Goal: Check status: Check status

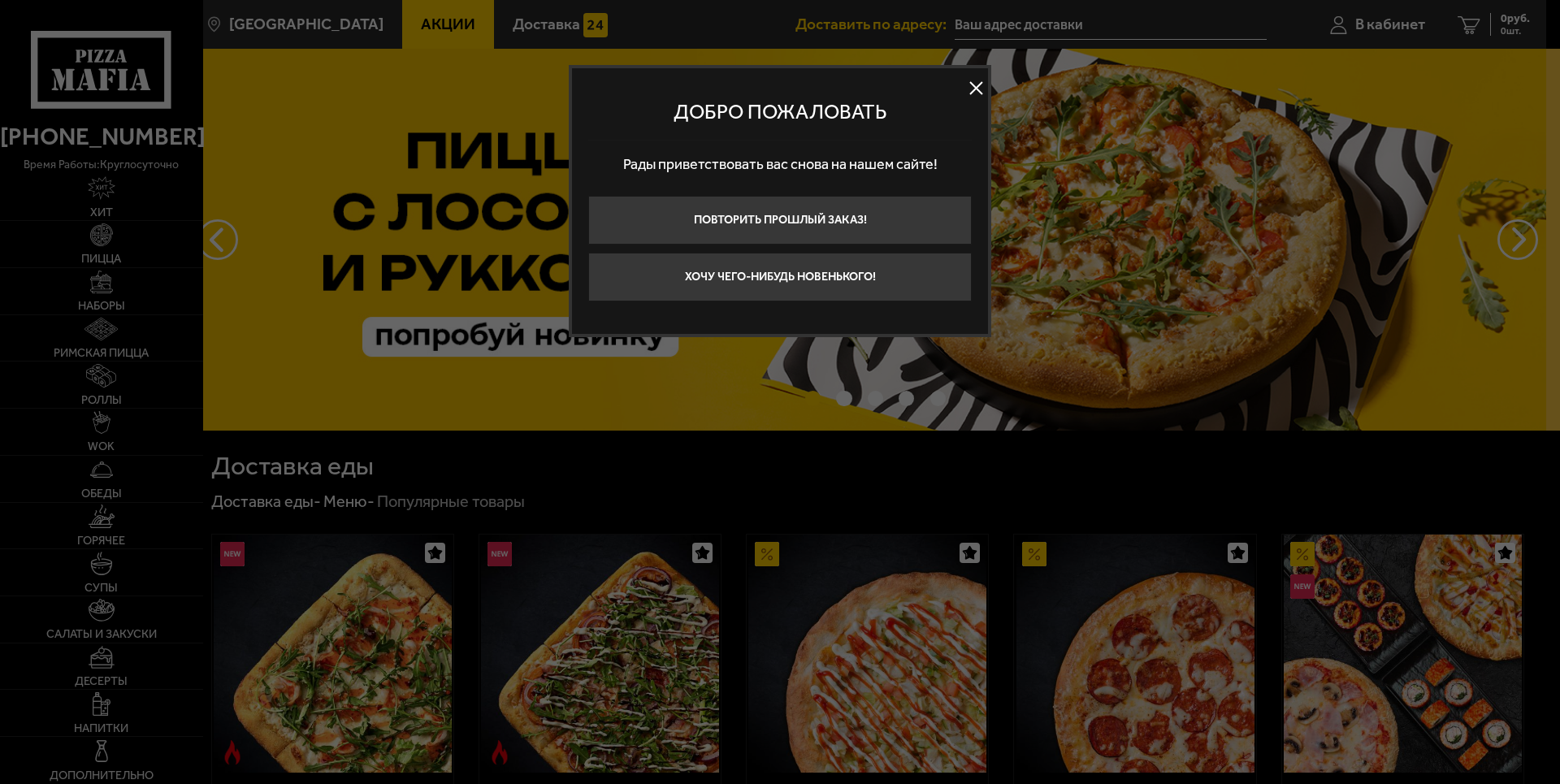
click at [975, 89] on button at bounding box center [975, 88] width 25 height 25
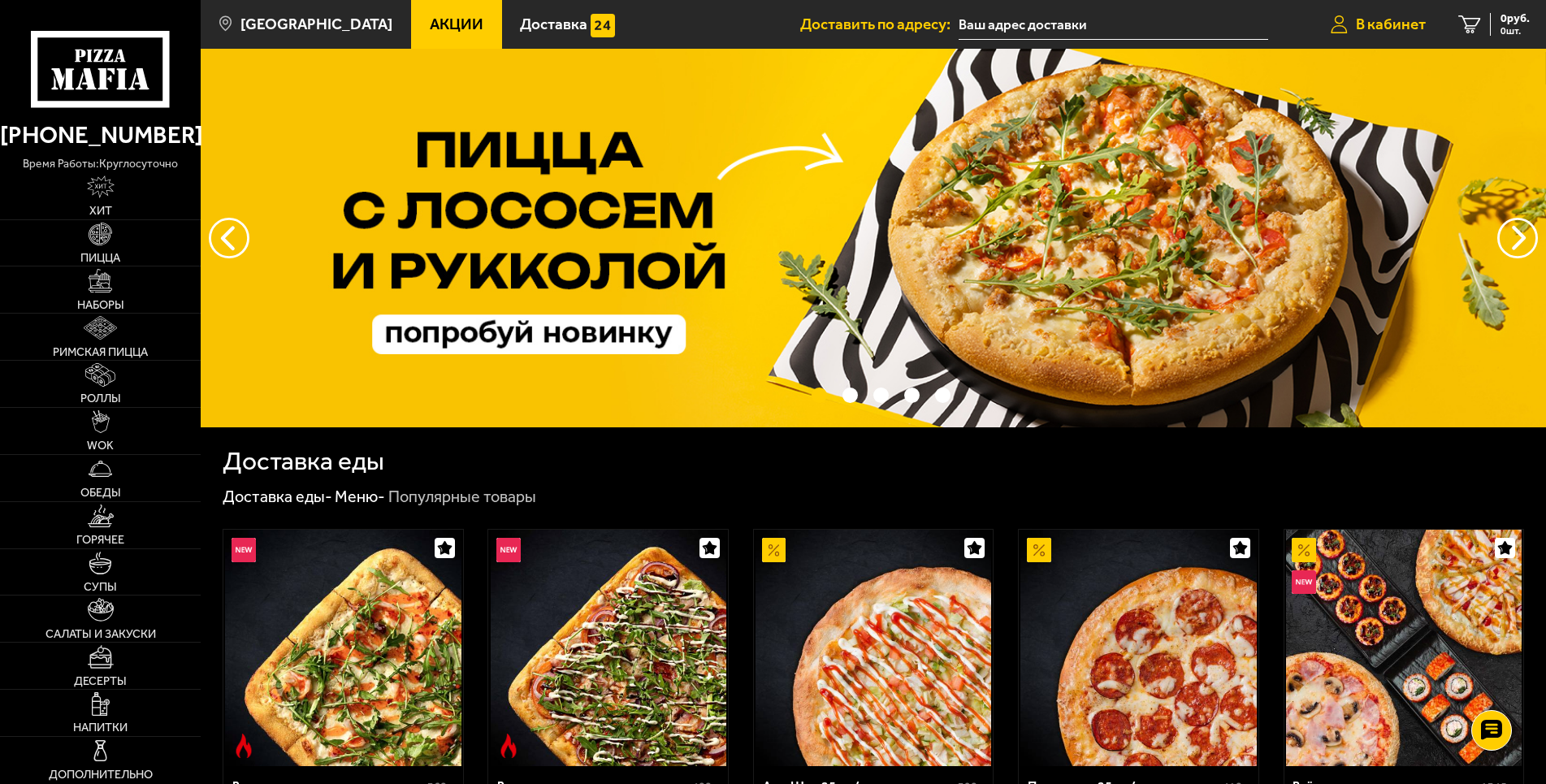
click at [1419, 28] on span "В кабинет" at bounding box center [1390, 24] width 69 height 15
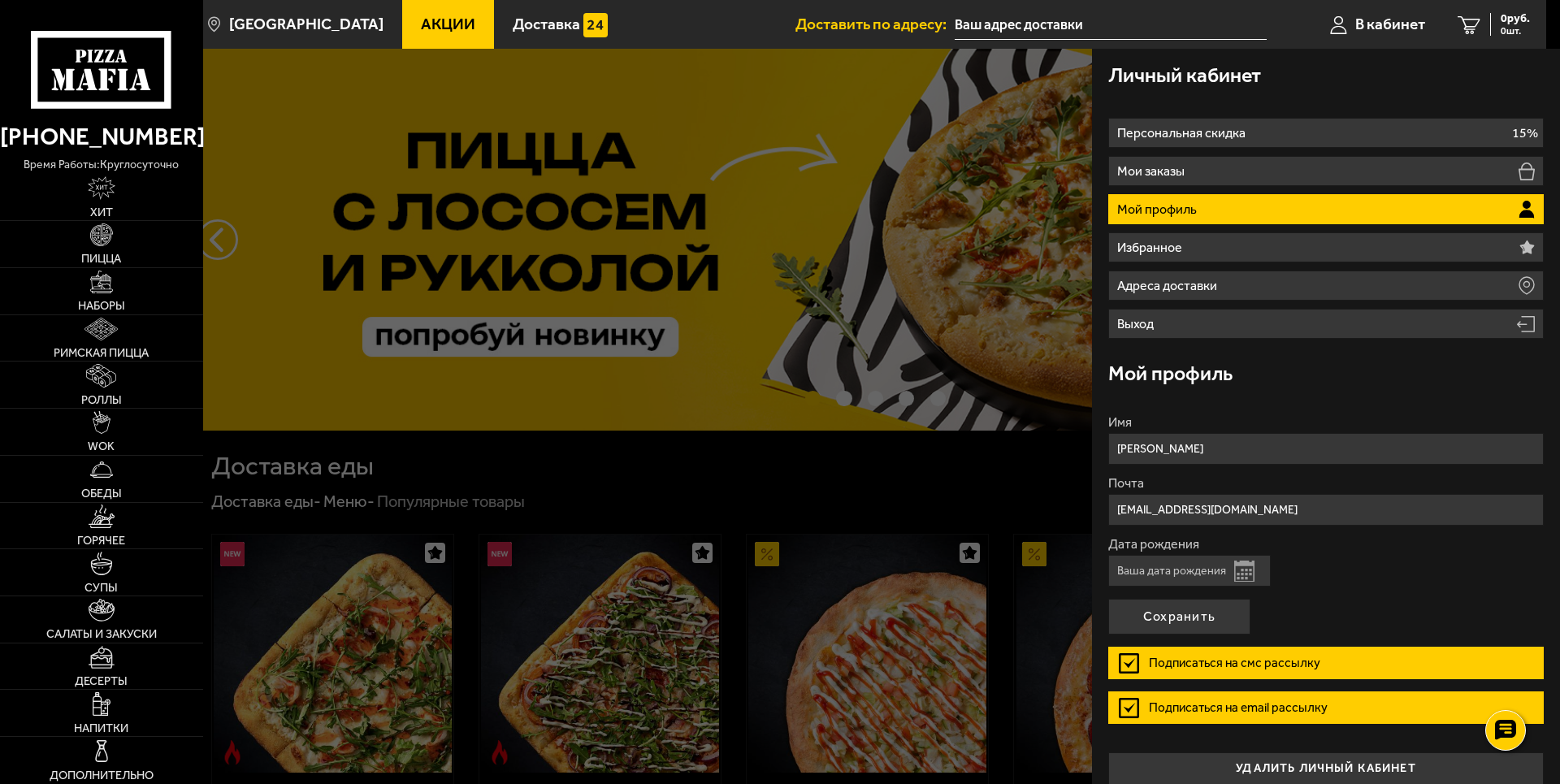
click at [1147, 203] on p "Мой профиль" at bounding box center [1159, 210] width 84 height 13
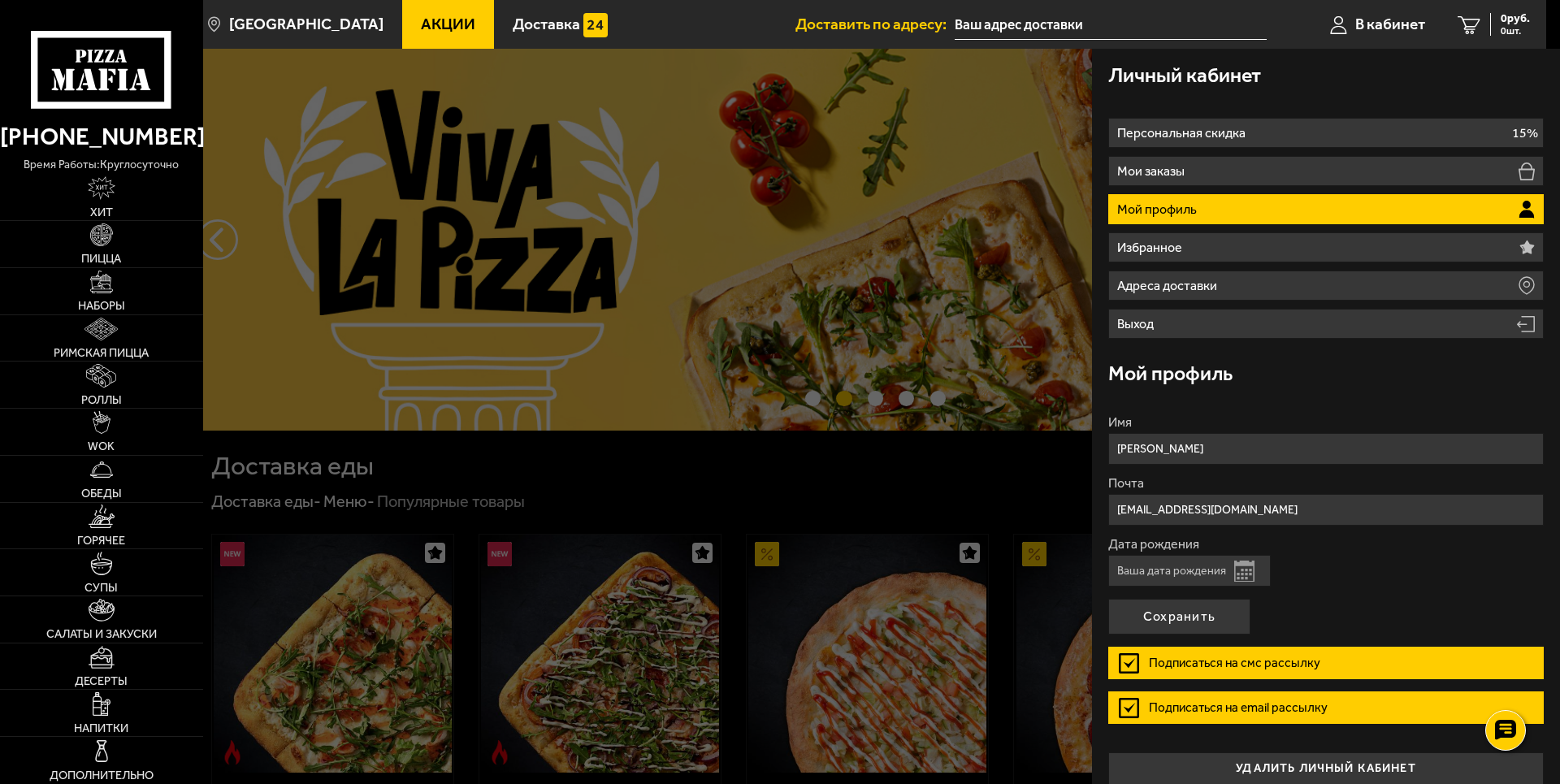
click at [1147, 203] on p "Мой профиль" at bounding box center [1159, 210] width 84 height 13
click at [602, 373] on div at bounding box center [983, 440] width 1560 height 784
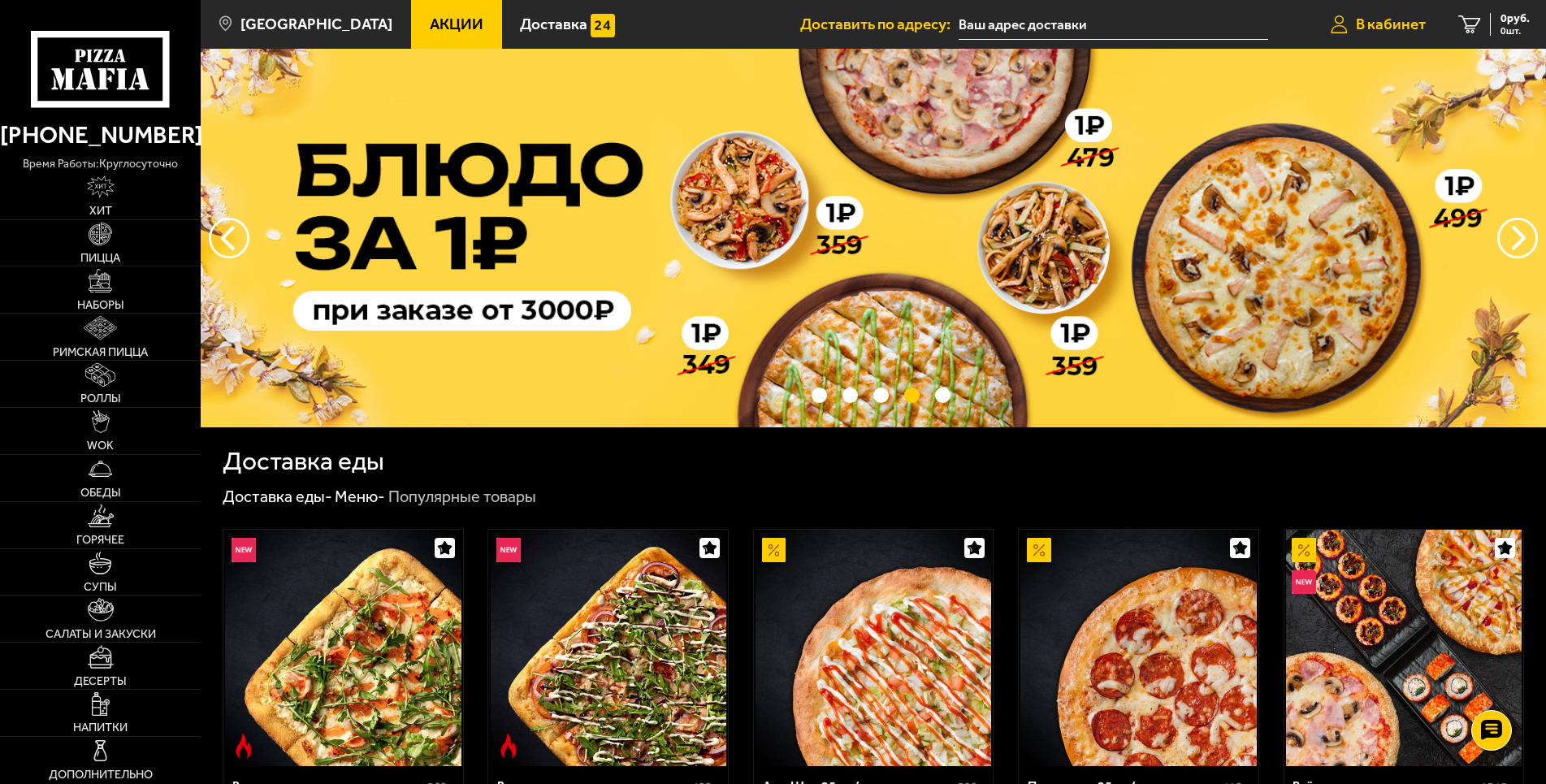
click at [1379, 29] on span "В кабинет" at bounding box center [1390, 24] width 69 height 15
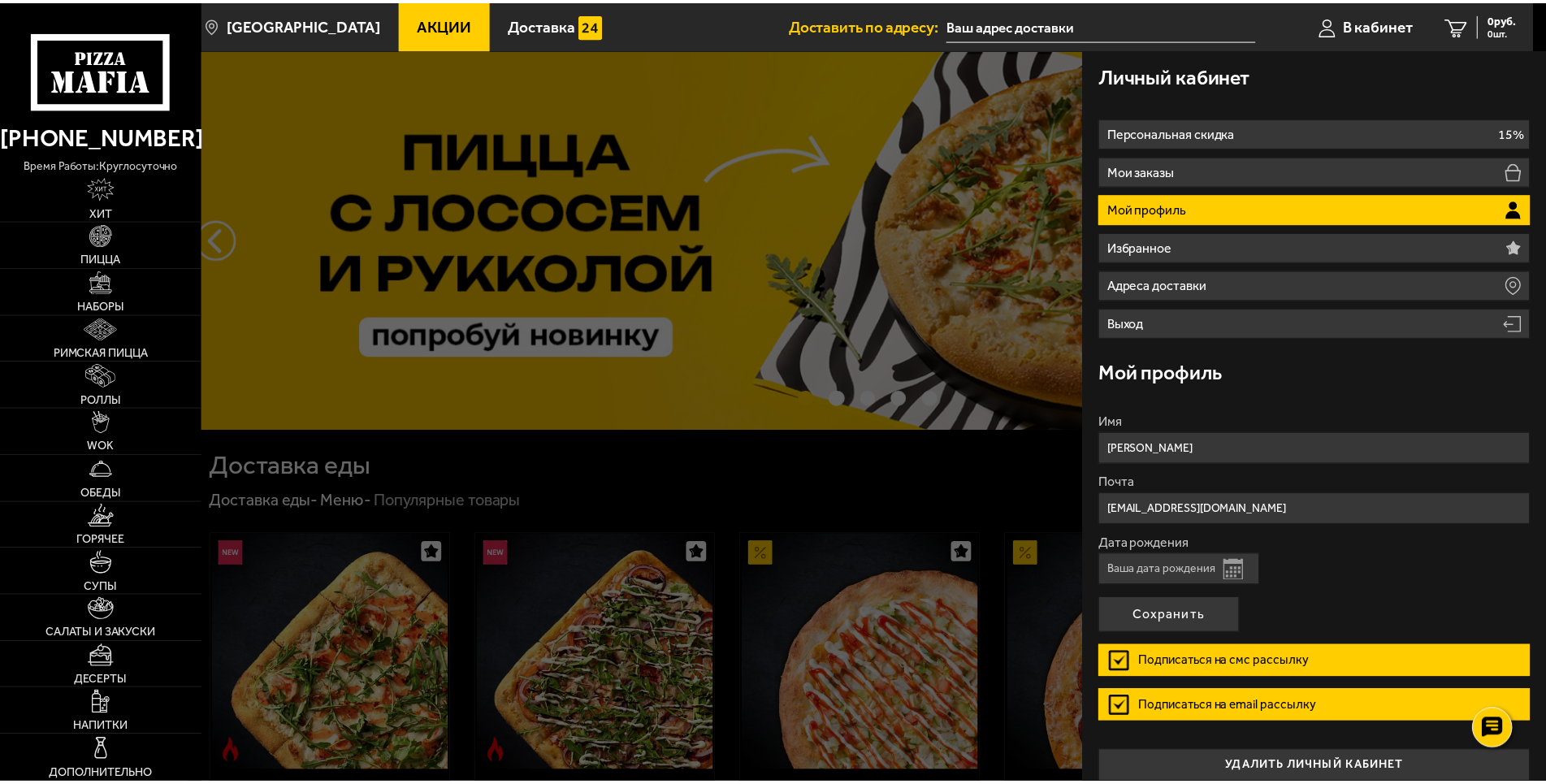
scroll to position [17, 0]
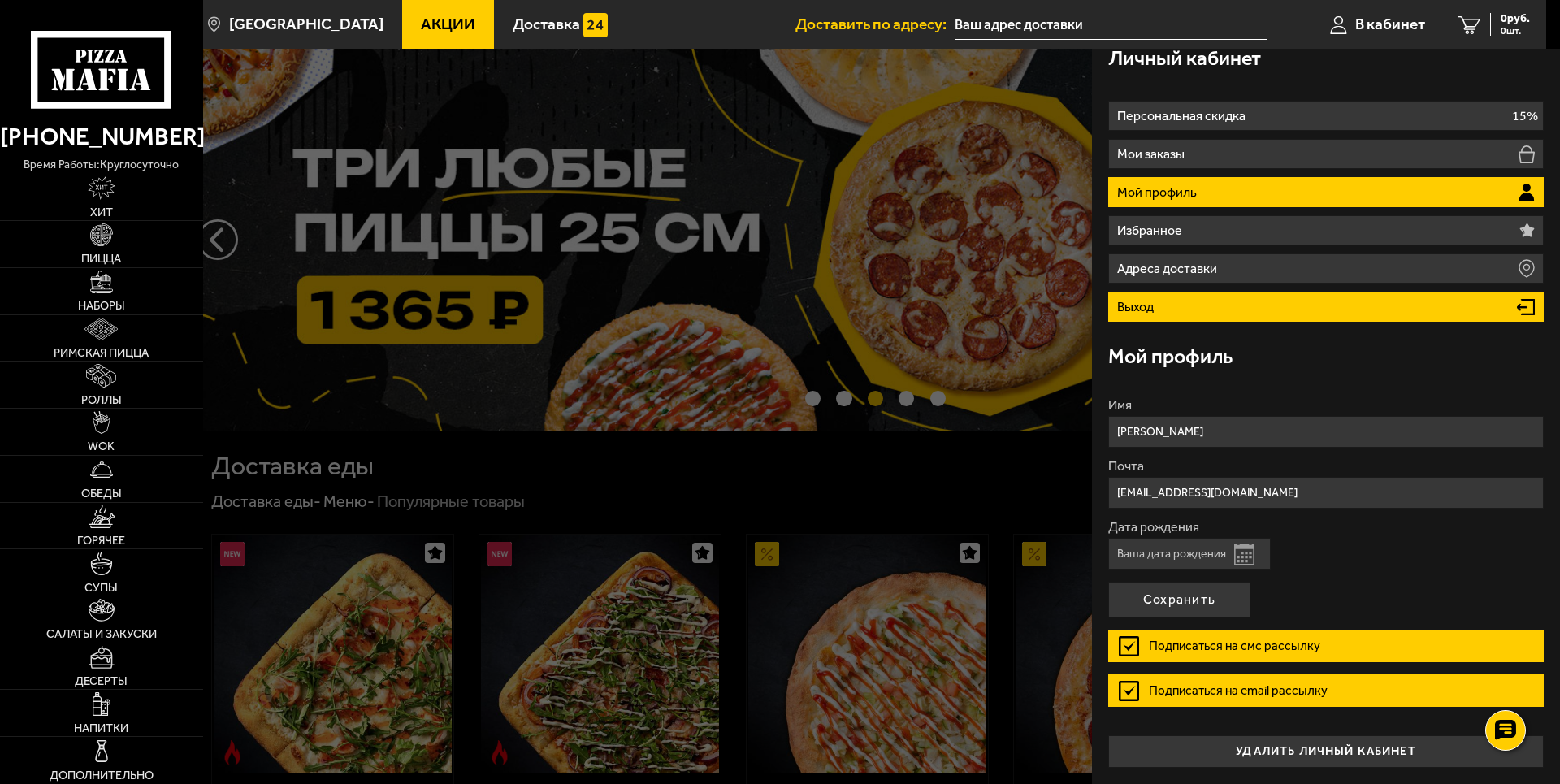
click at [1147, 309] on p "Выход" at bounding box center [1137, 307] width 41 height 13
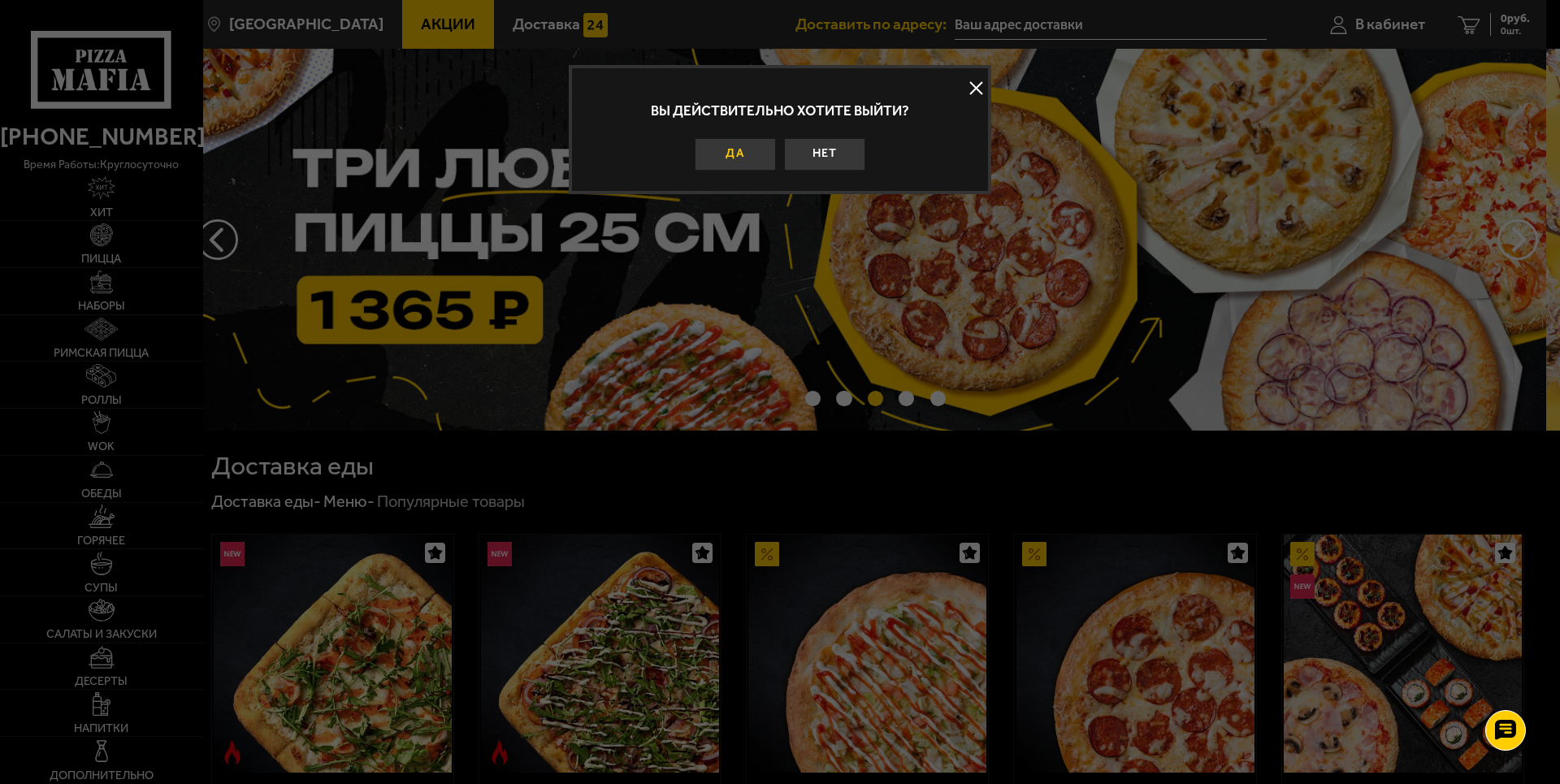
click at [742, 163] on button "Да" at bounding box center [735, 154] width 81 height 32
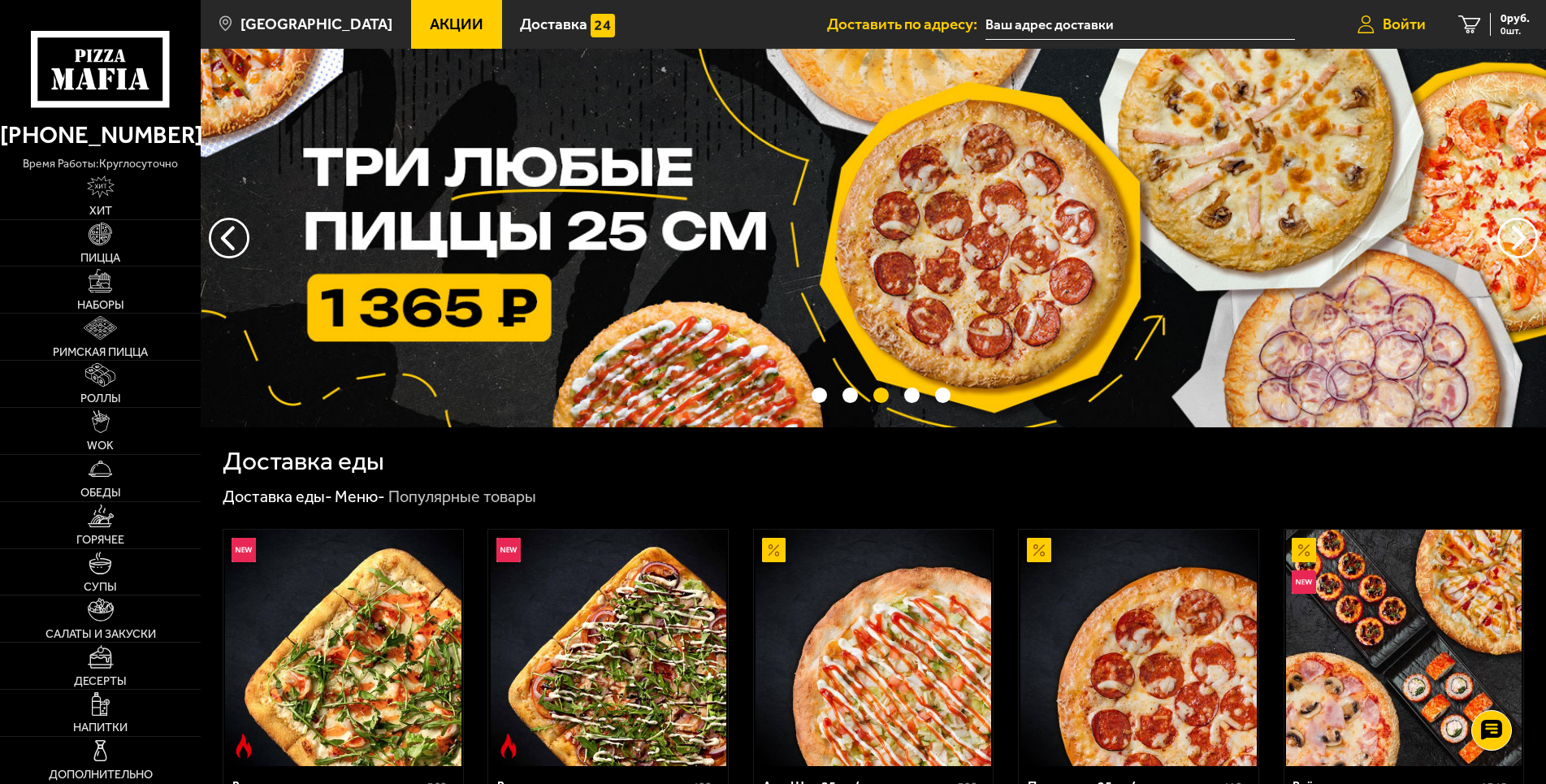
click at [1404, 22] on span "Войти" at bounding box center [1403, 24] width 43 height 15
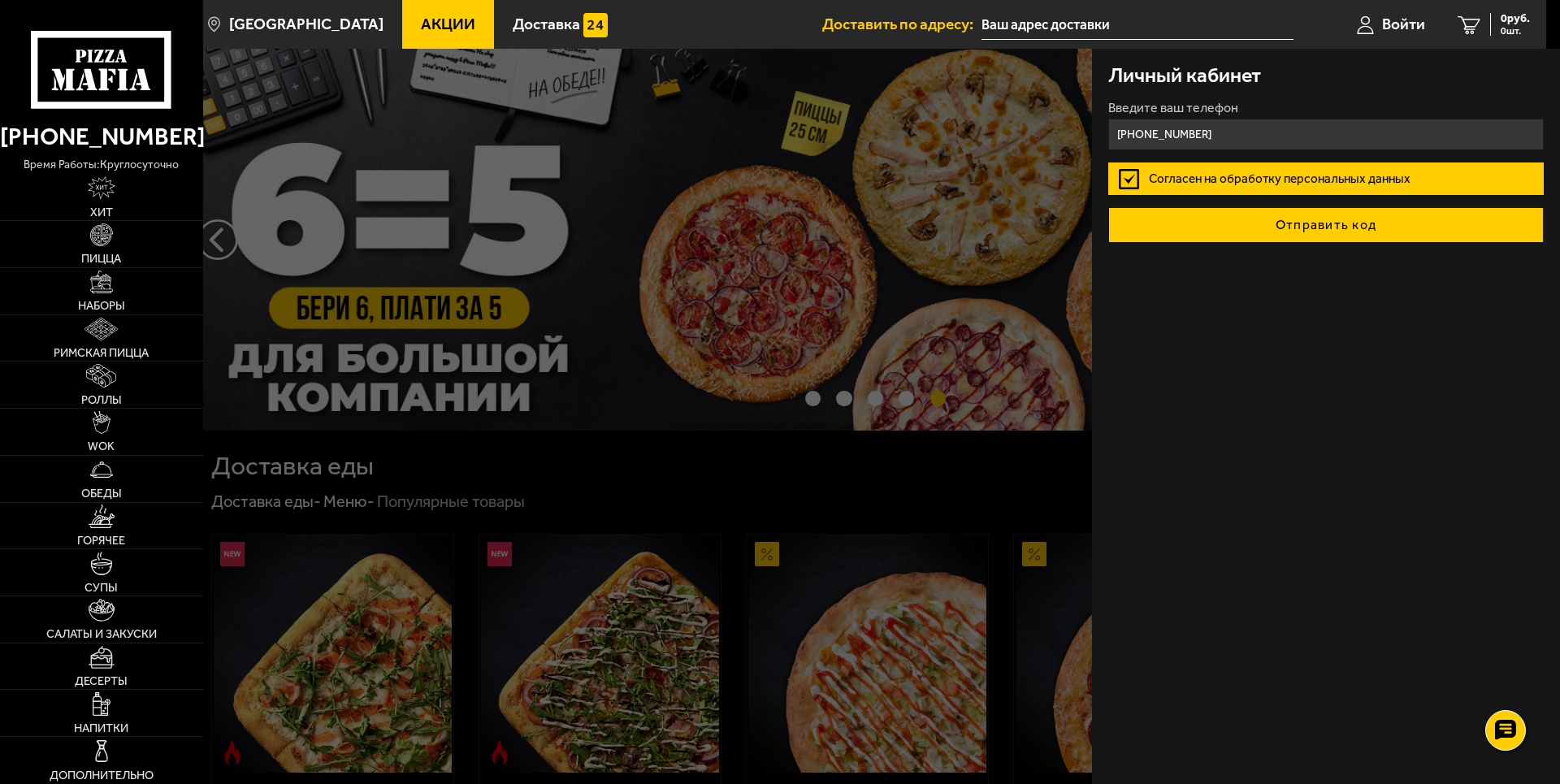
type input "[PHONE_NUMBER]"
click at [1343, 226] on button "Отправить код" at bounding box center [1326, 225] width 435 height 36
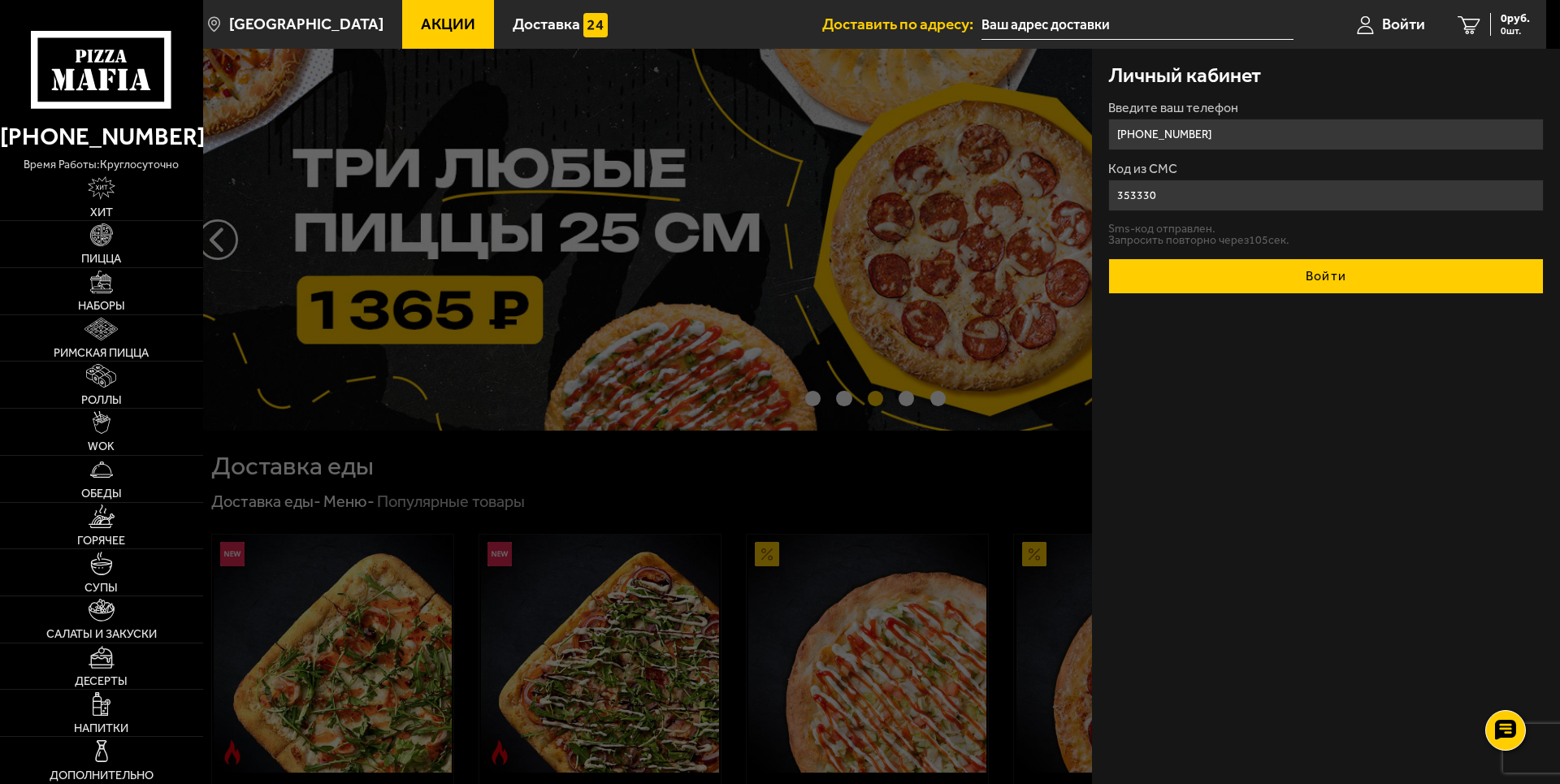
type input "353330"
click at [1326, 277] on button "Войти" at bounding box center [1326, 277] width 435 height 36
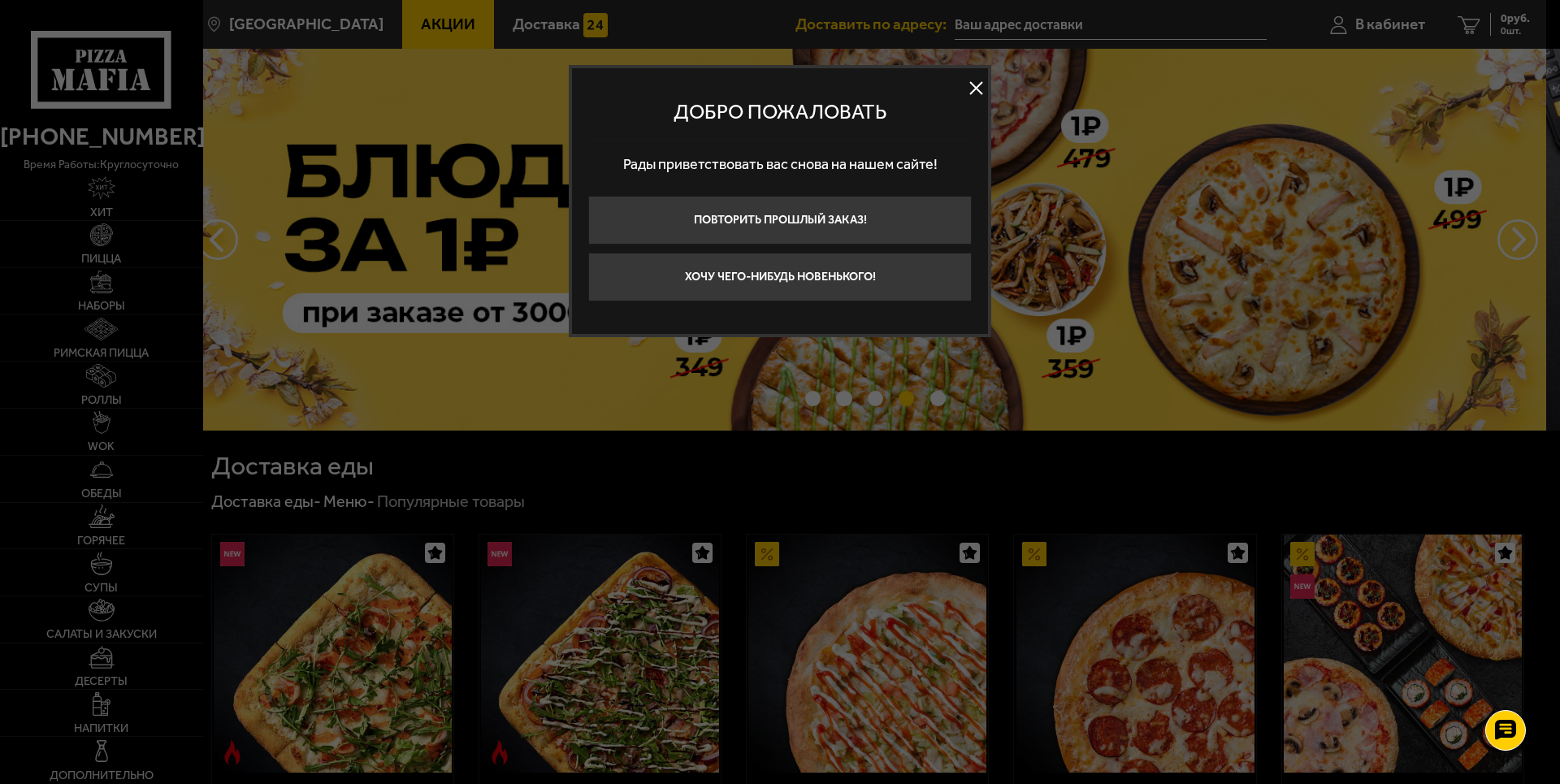
click at [973, 89] on button at bounding box center [975, 88] width 25 height 25
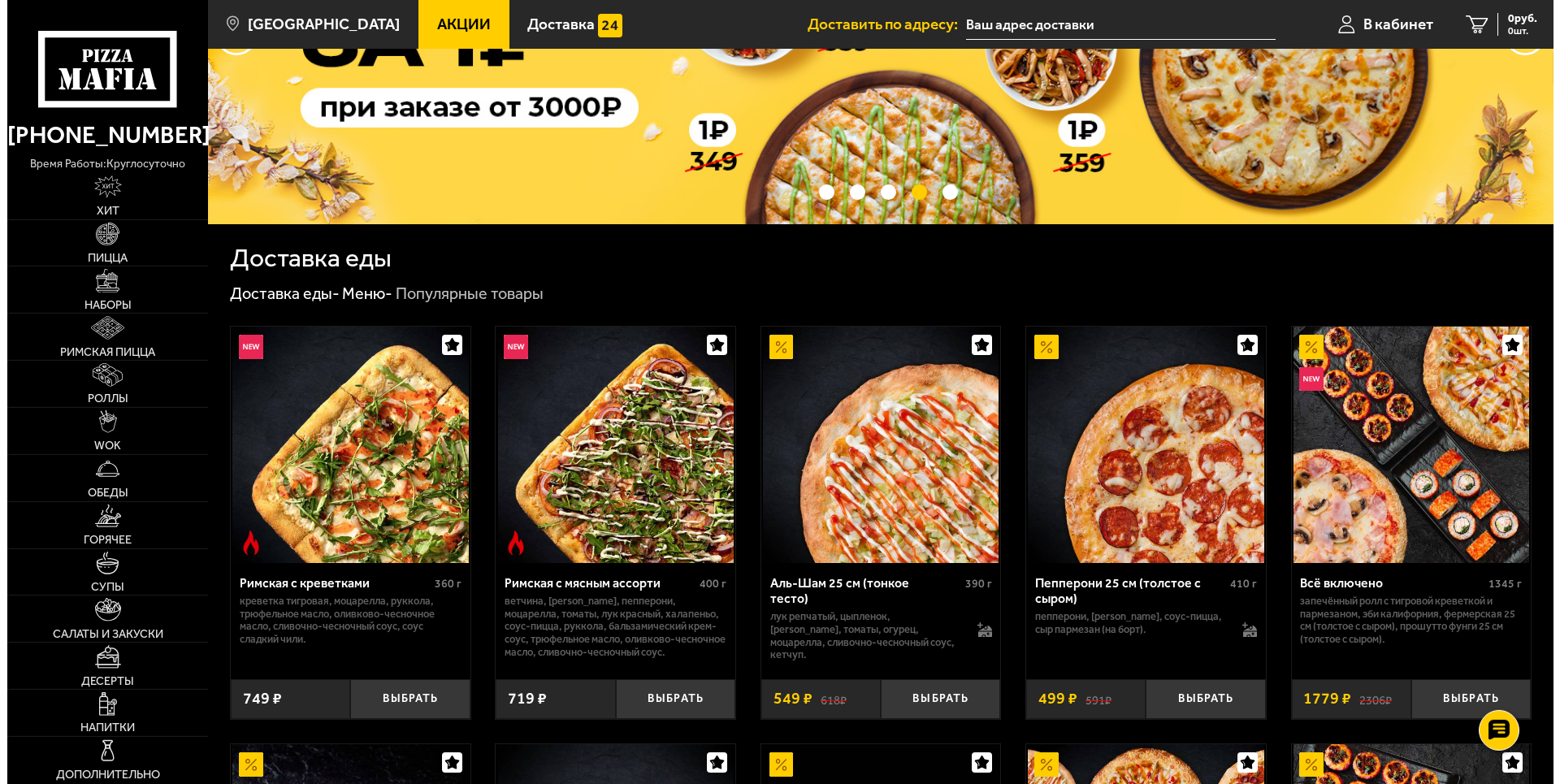
scroll to position [248, 0]
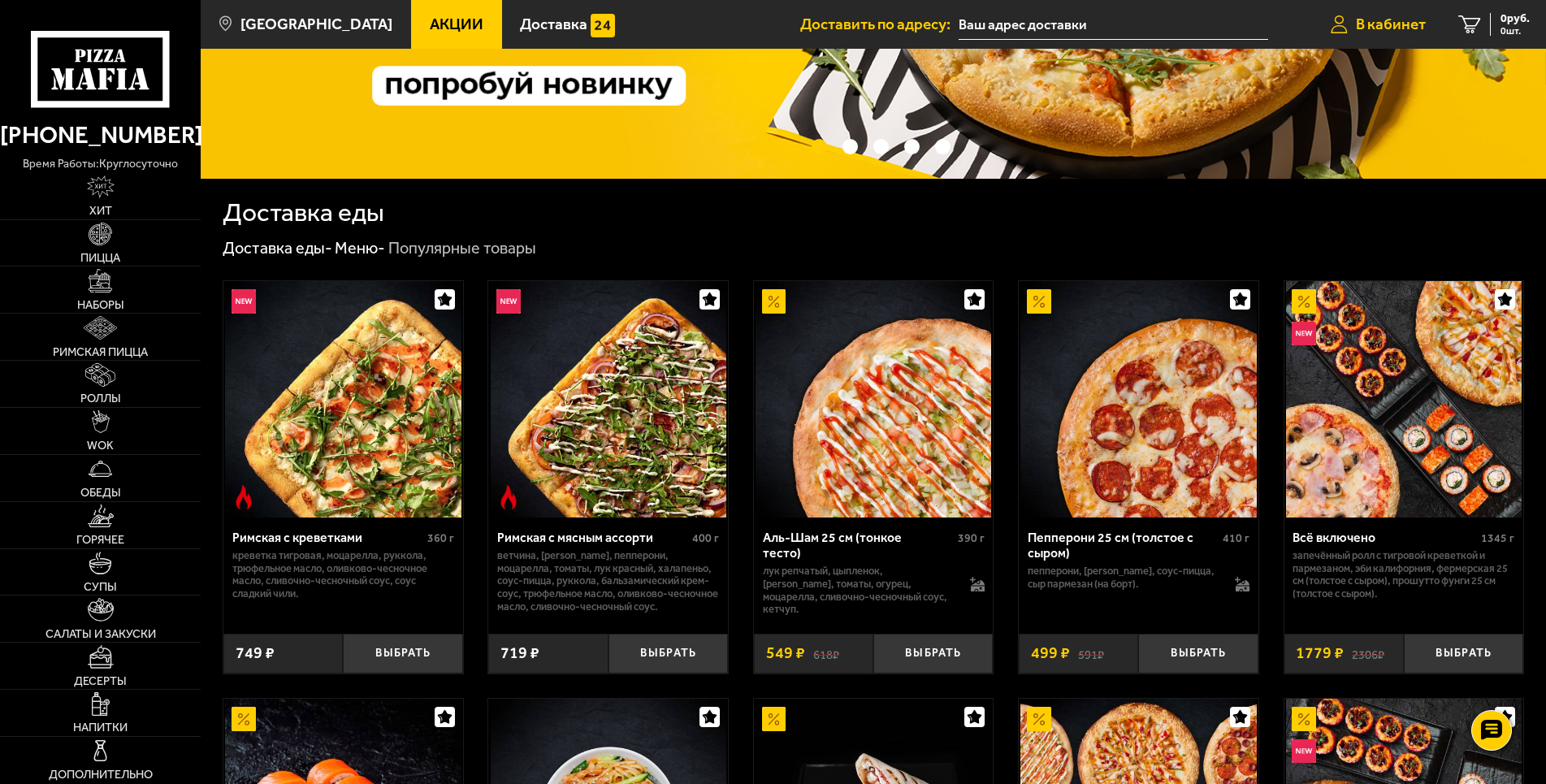
click at [1406, 16] on span "В кабинет" at bounding box center [1390, 24] width 69 height 15
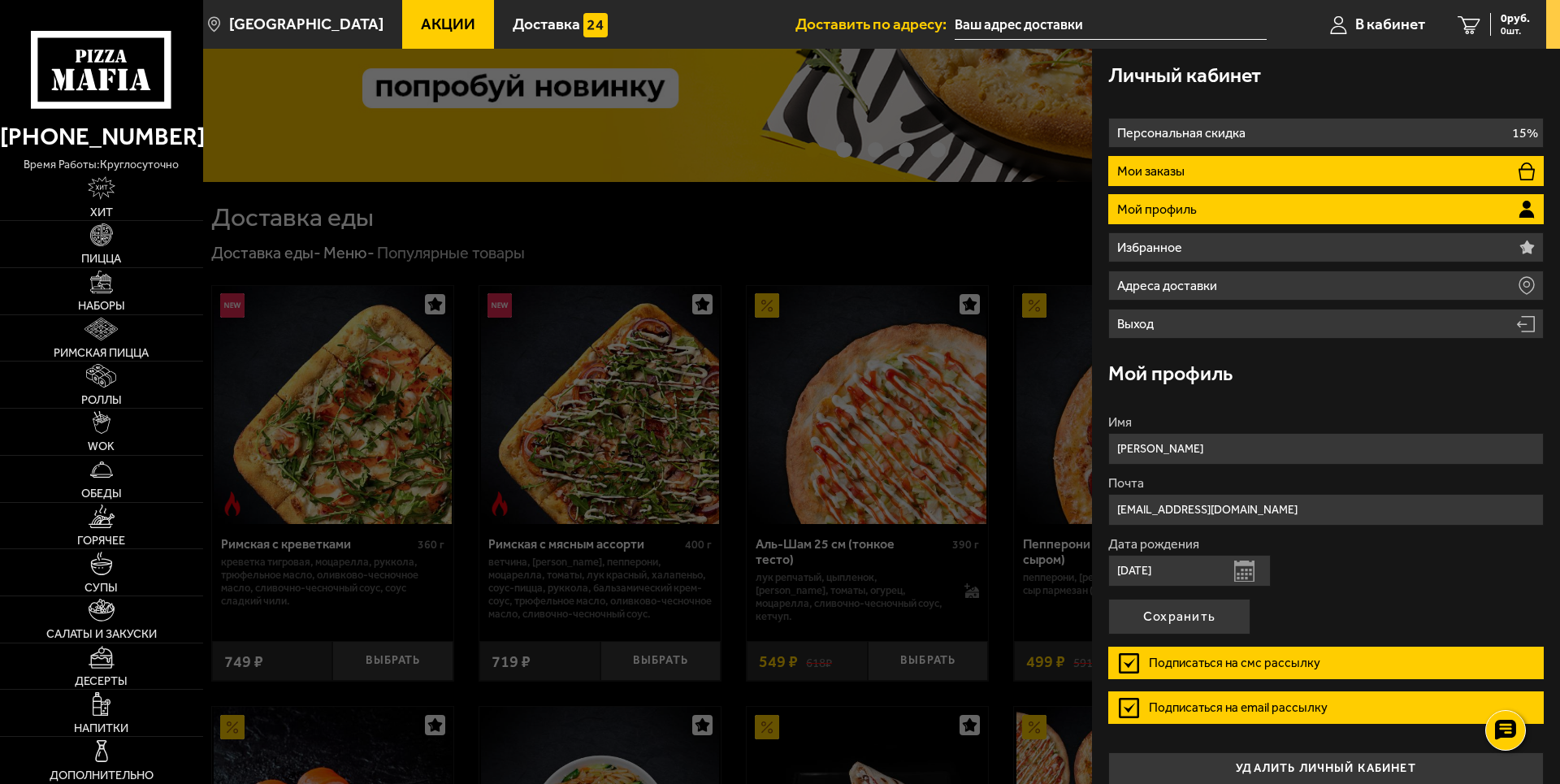
click at [1173, 173] on p "Мои заказы" at bounding box center [1152, 171] width 71 height 13
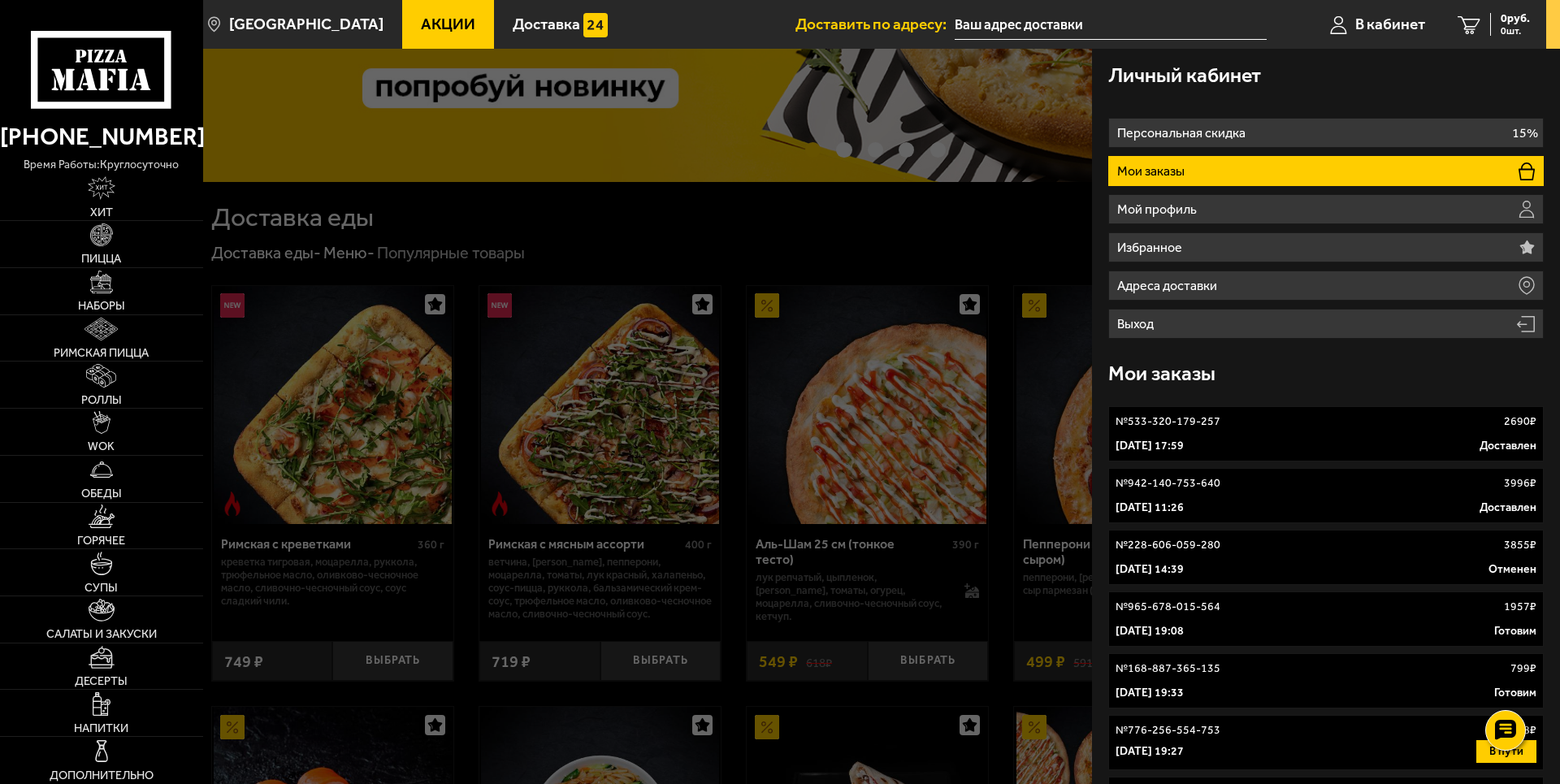
click at [1180, 435] on link "№ 533-320-179-257 2690 ₽ [DATE] 17:59 Доставлен" at bounding box center [1326, 433] width 435 height 55
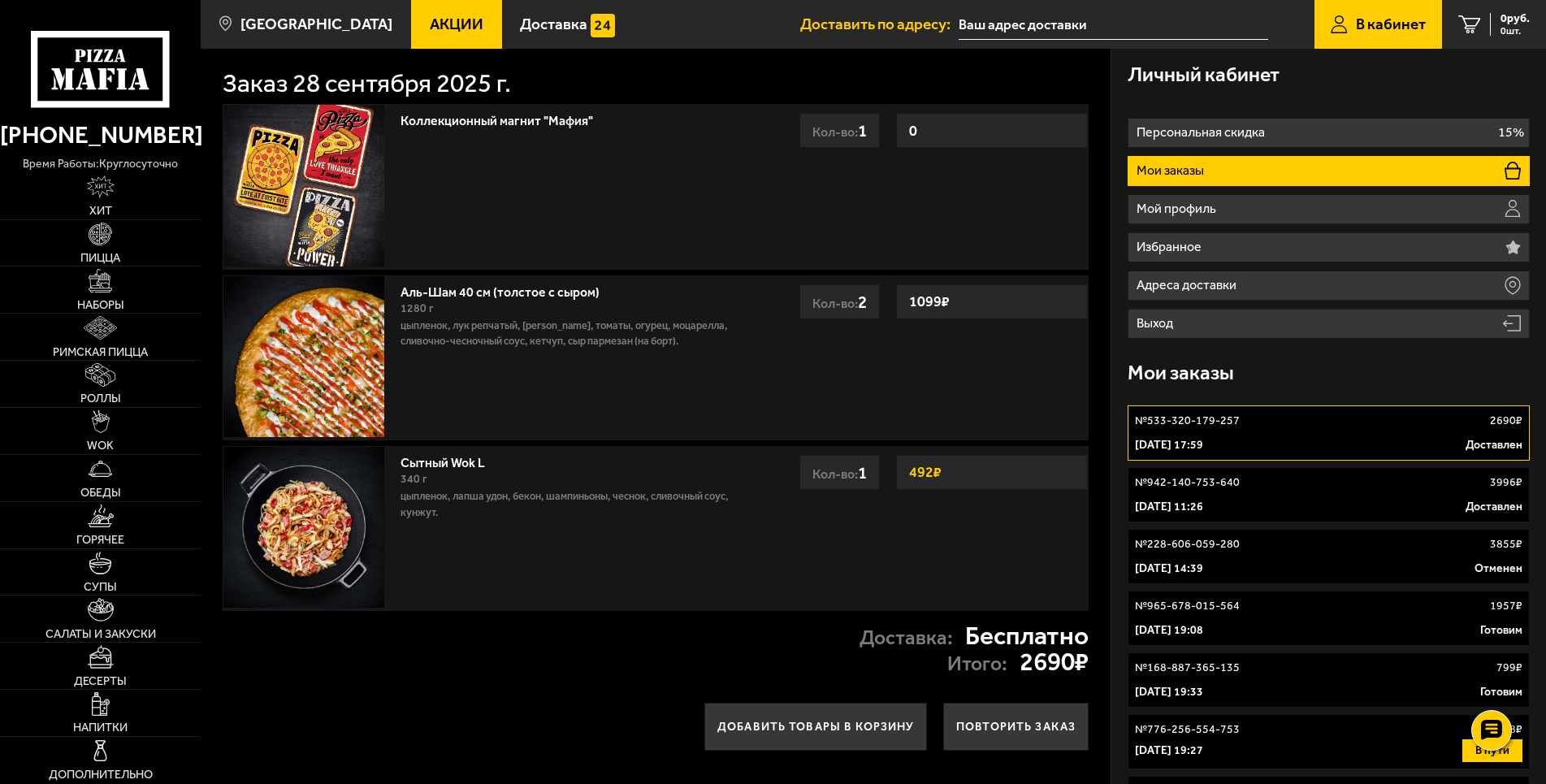
click at [1187, 419] on p "№ 533-320-179-257" at bounding box center [1188, 420] width 105 height 16
click at [753, 521] on p "цыпленок, лапша удон, бекон, шампиньоны, чеснок, сливочный соус, кунжут." at bounding box center [576, 505] width 353 height 32
click at [729, 494] on p "цыпленок, лапша удон, бекон, шампиньоны, чеснок, сливочный соус, кунжут." at bounding box center [576, 505] width 353 height 32
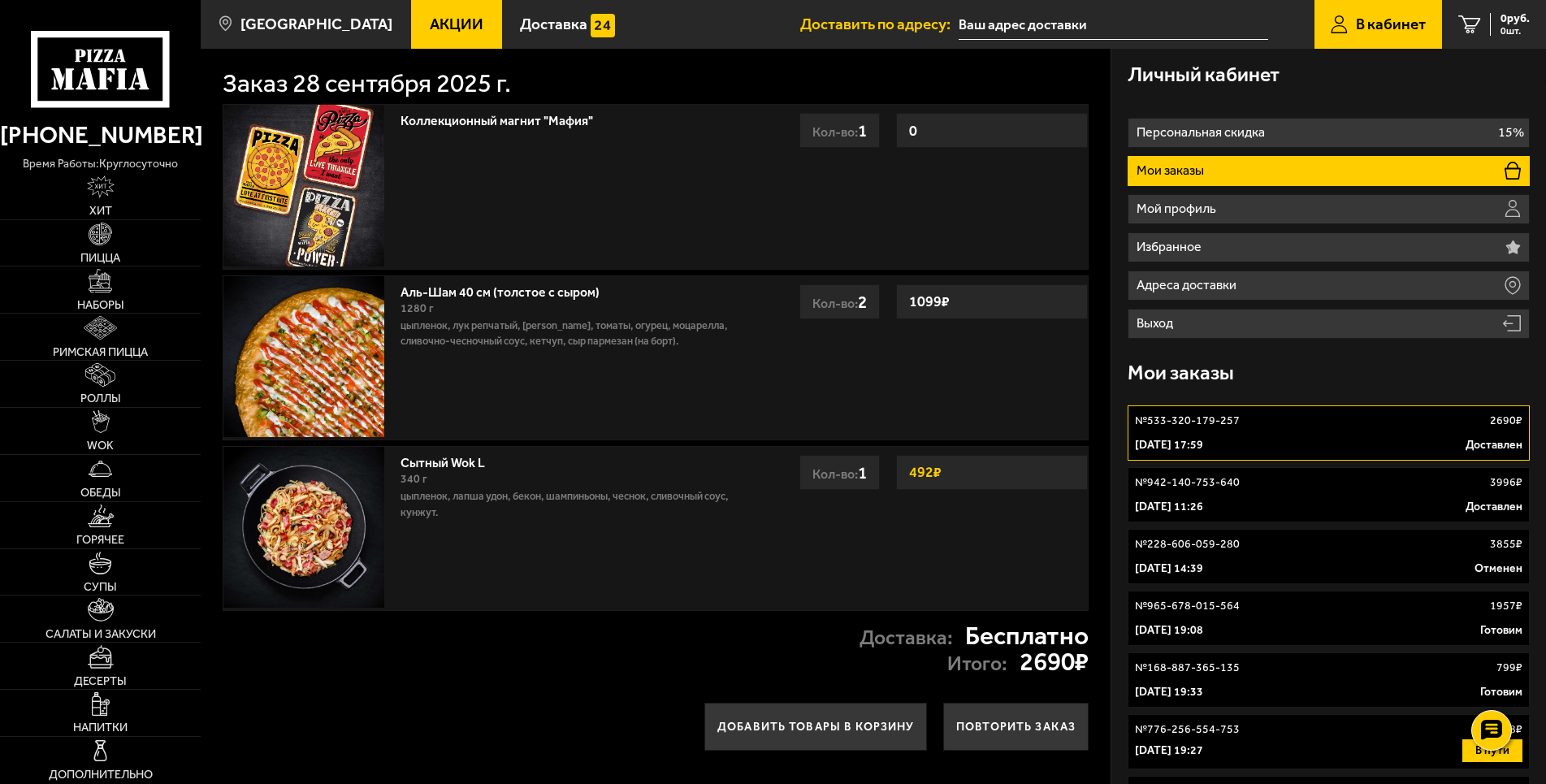
click at [729, 494] on p "цыпленок, лапша удон, бекон, шампиньоны, чеснок, сливочный соус, кунжут." at bounding box center [576, 505] width 353 height 32
drag, startPoint x: 567, startPoint y: 550, endPoint x: 516, endPoint y: 545, distance: 51.2
click at [567, 550] on div "Сытный Wok L 340 г цыпленок, лапша удон, бекон, шампиньоны, чеснок, сливочный с…" at bounding box center [577, 528] width 369 height 163
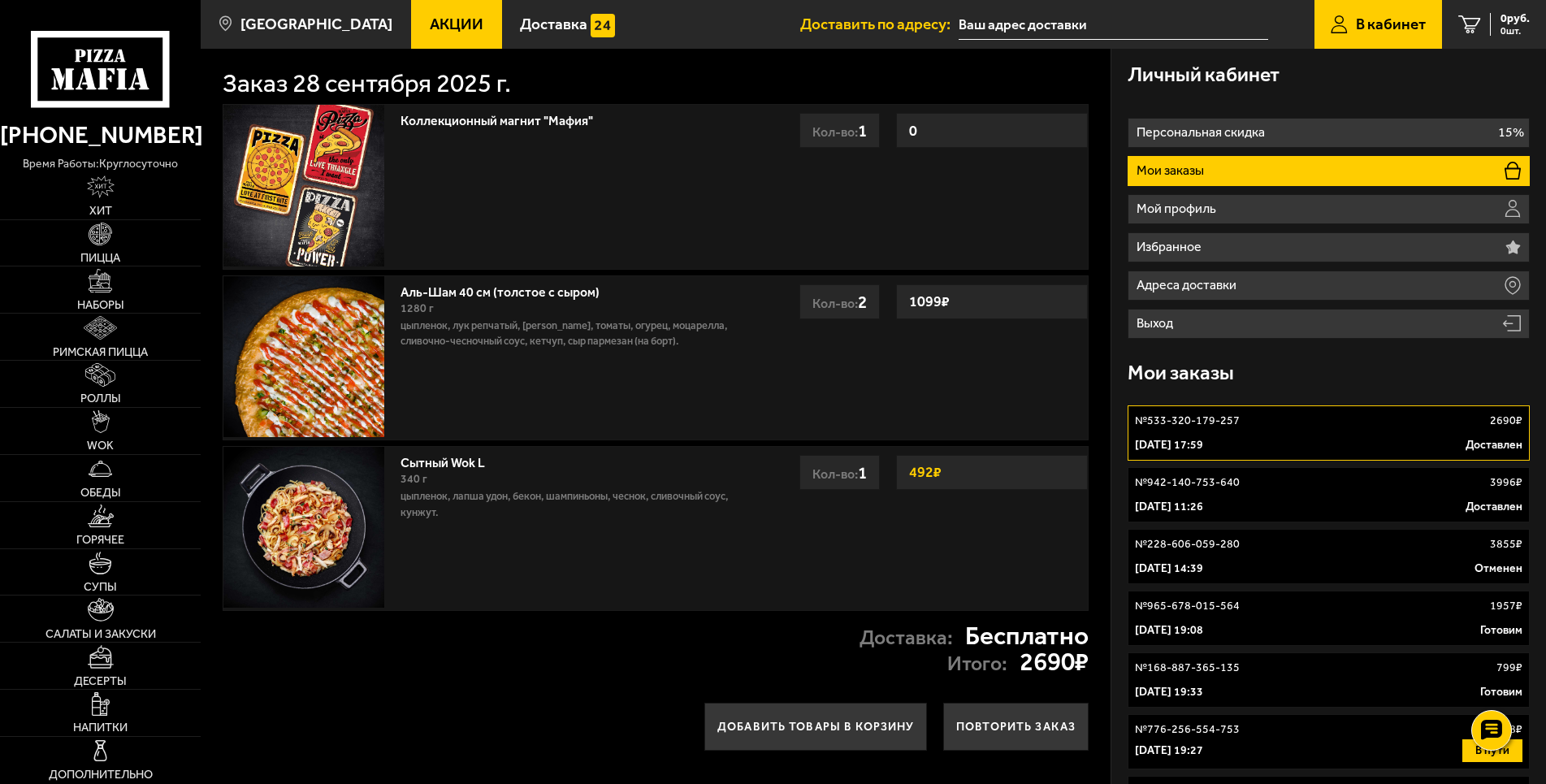
click at [436, 519] on p "цыпленок, лапша удон, бекон, шампиньоны, чеснок, сливочный соус, кунжут." at bounding box center [576, 505] width 353 height 32
click at [478, 569] on div "Сытный Wok L 340 г цыпленок, лапша удон, бекон, шампиньоны, чеснок, сливочный с…" at bounding box center [577, 528] width 369 height 163
drag, startPoint x: 455, startPoint y: 523, endPoint x: 465, endPoint y: 519, distance: 10.8
click at [455, 521] on p "цыпленок, лапша удон, бекон, шампиньоны, чеснок, сливочный соус, кунжут." at bounding box center [576, 505] width 353 height 32
click at [468, 516] on p "цыпленок, лапша удон, бекон, шампиньоны, чеснок, сливочный соус, кунжут." at bounding box center [576, 505] width 353 height 32
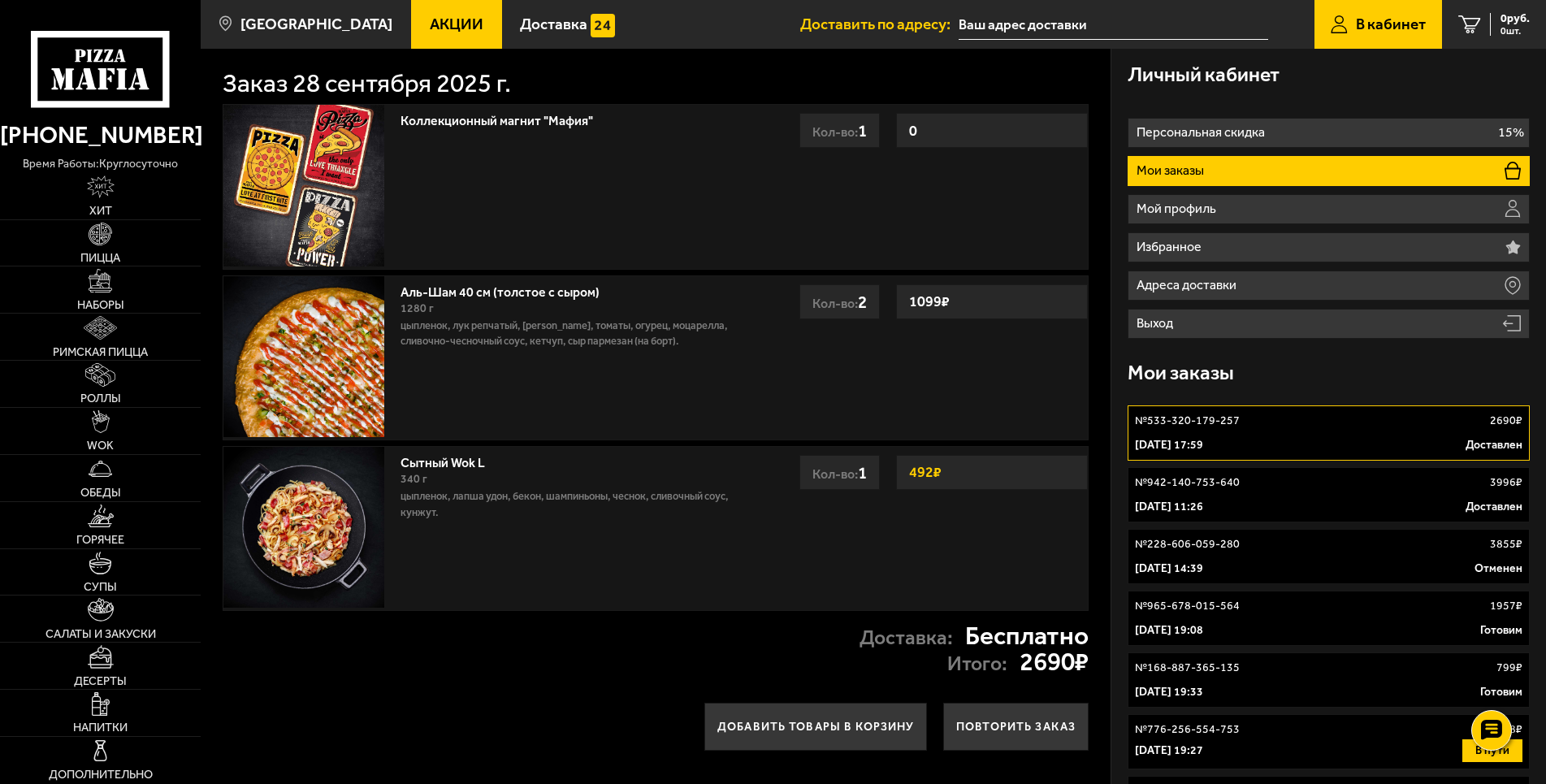
click at [468, 516] on p "цыпленок, лапша удон, бекон, шампиньоны, чеснок, сливочный соус, кунжут." at bounding box center [576, 505] width 353 height 32
click at [470, 516] on p "цыпленок, лапша удон, бекон, шампиньоны, чеснок, сливочный соус, кунжут." at bounding box center [576, 505] width 353 height 32
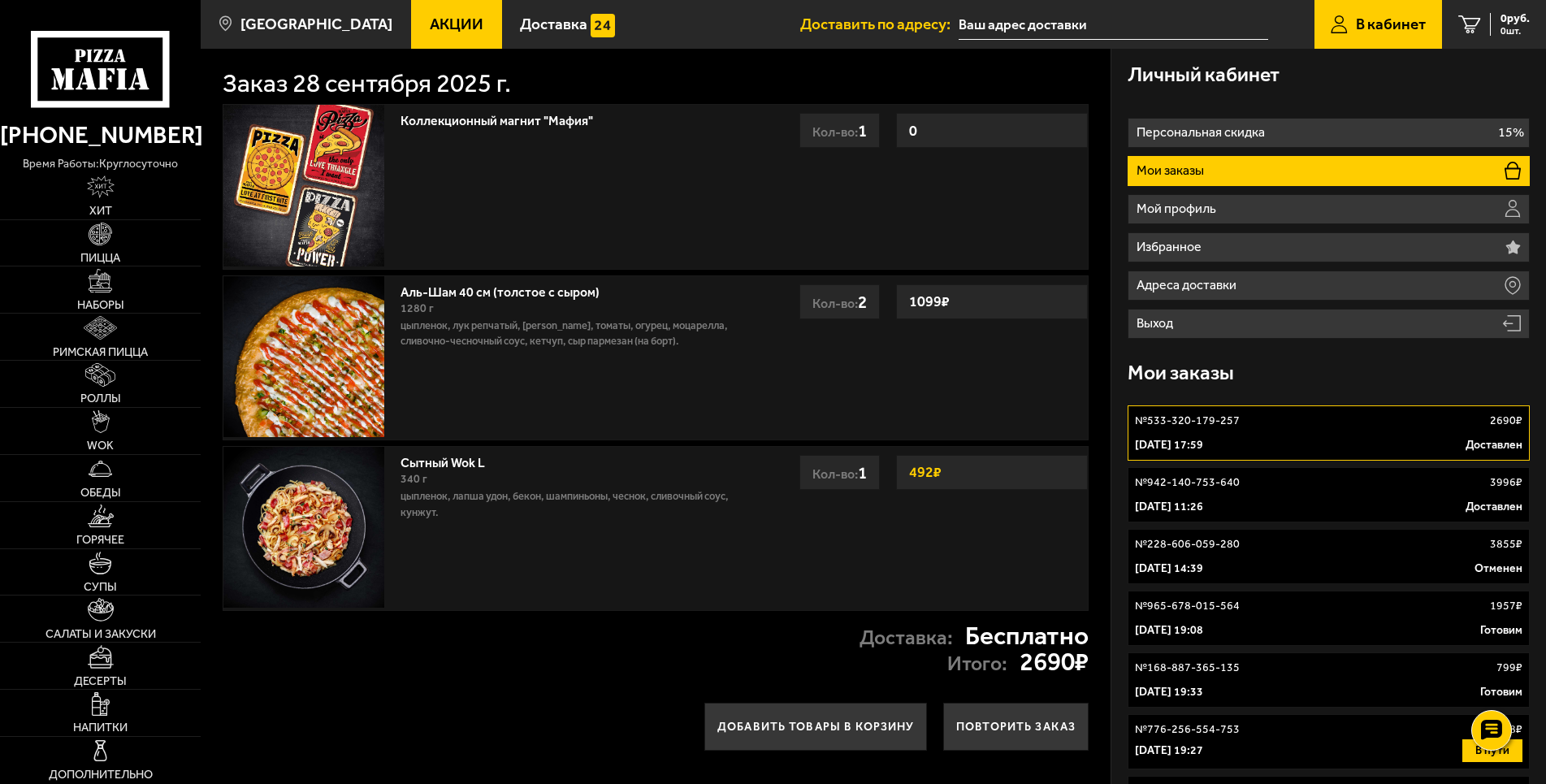
click at [470, 516] on p "цыпленок, лапша удон, бекон, шампиньоны, чеснок, сливочный соус, кунжут." at bounding box center [576, 505] width 353 height 32
drag, startPoint x: 470, startPoint y: 516, endPoint x: 466, endPoint y: 541, distance: 25.3
click at [470, 517] on p "цыпленок, лапша удон, бекон, шампиньоны, чеснок, сливочный соус, кунжут." at bounding box center [576, 505] width 353 height 32
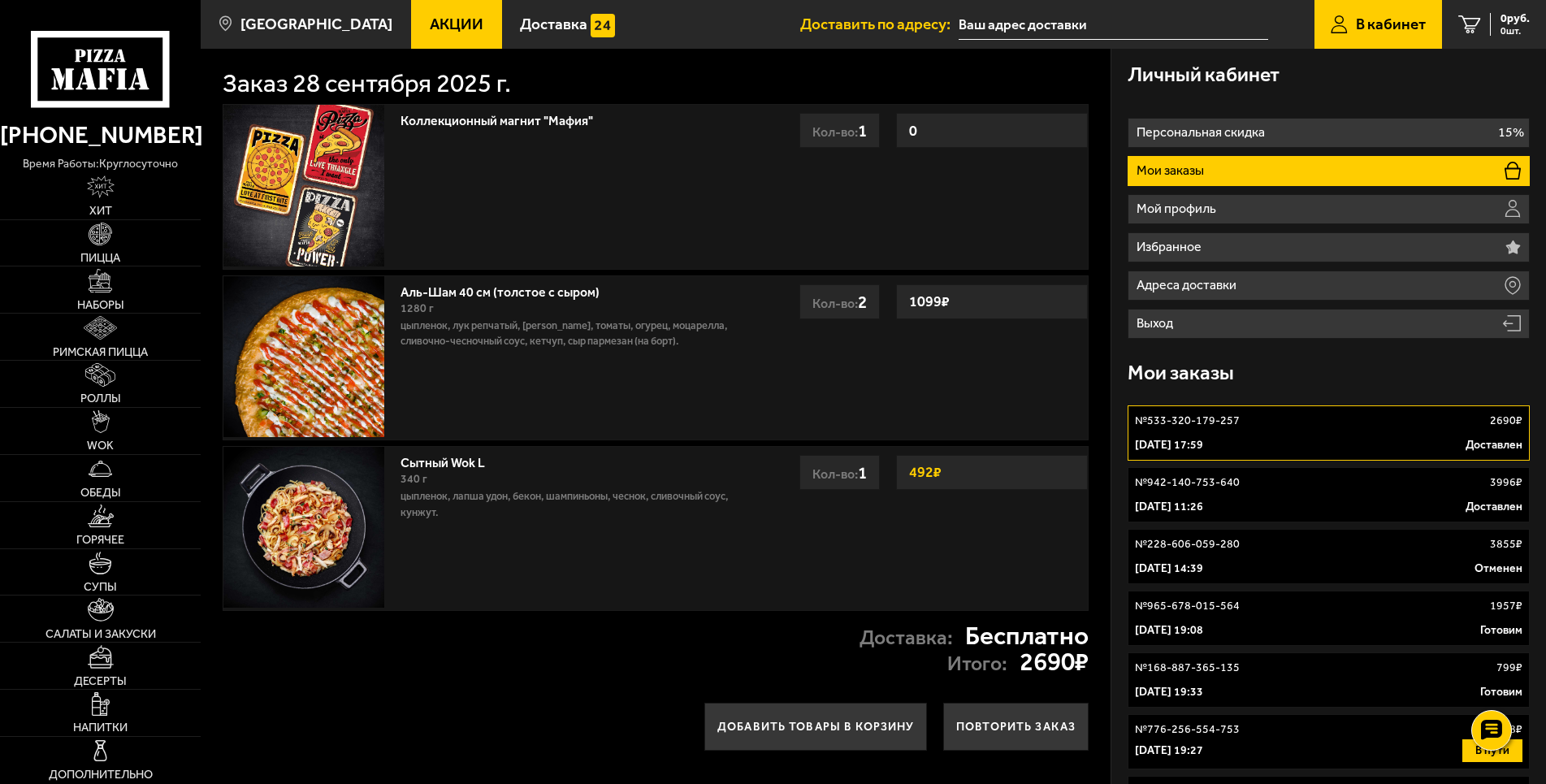
click at [450, 587] on div "Сытный Wok L 340 г цыпленок, лапша удон, бекон, шампиньоны, чеснок, сливочный с…" at bounding box center [577, 528] width 369 height 163
click at [453, 621] on div "Доставка: Бесплатно Итого: 2690 ₽" at bounding box center [655, 648] width 909 height 75
click at [1279, 435] on link "№ 533-320-179-257 2690 ₽ [DATE] 17:59 Доставлен" at bounding box center [1329, 432] width 403 height 55
click at [1336, 376] on div "Мои заказы" at bounding box center [1329, 373] width 403 height 53
